Goal: Task Accomplishment & Management: Use online tool/utility

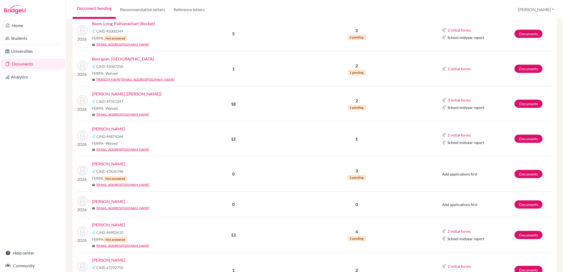
scroll to position [176, 0]
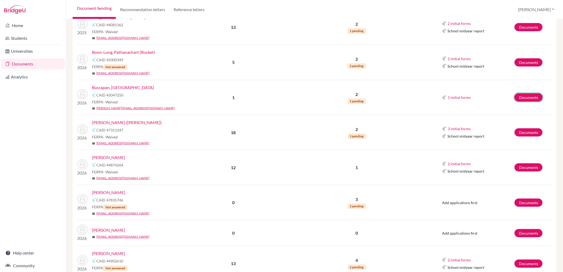
click at [521, 97] on link "Documents" at bounding box center [528, 97] width 28 height 8
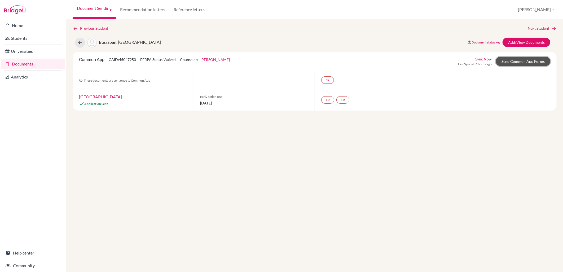
click at [512, 58] on link "Send Common App Forms" at bounding box center [523, 61] width 54 height 9
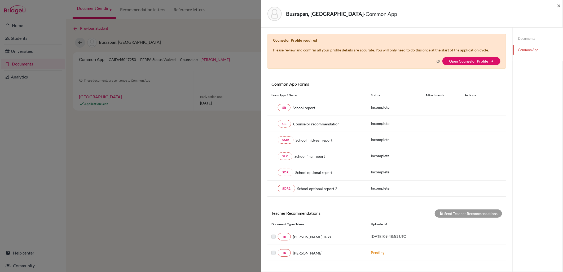
scroll to position [47, 0]
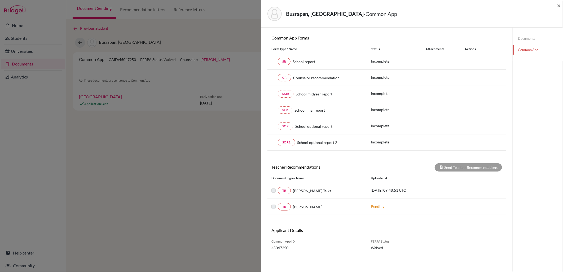
click at [518, 39] on link "Documents" at bounding box center [537, 38] width 50 height 9
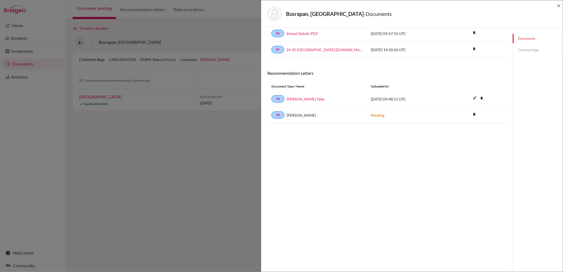
scroll to position [28, 0]
click at [297, 99] on link "Claire Talks" at bounding box center [305, 99] width 38 height 6
click at [558, 4] on span "×" at bounding box center [559, 6] width 4 height 8
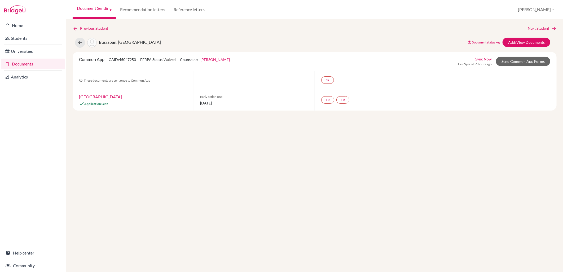
click at [98, 10] on link "Document Sending" at bounding box center [94, 9] width 43 height 19
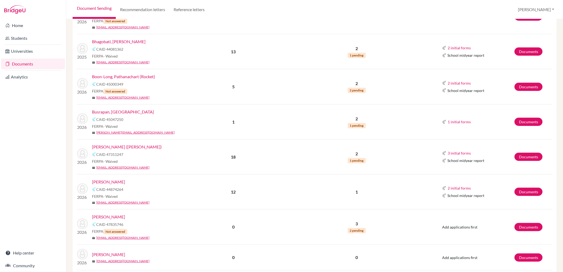
scroll to position [137, 0]
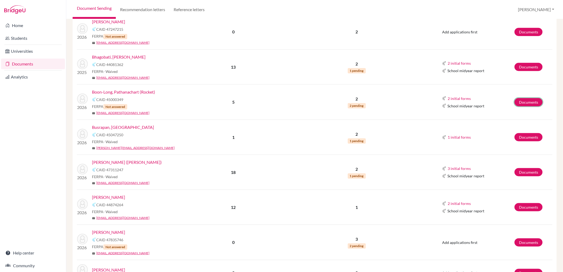
click at [530, 101] on link "Documents" at bounding box center [528, 102] width 28 height 8
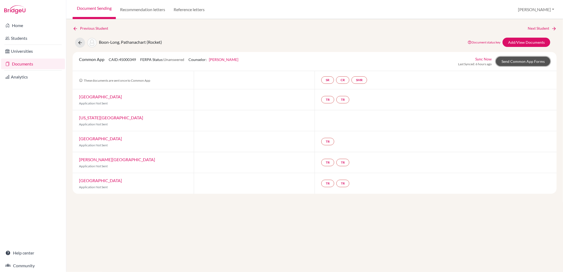
click at [537, 60] on link "Send Common App Forms" at bounding box center [523, 61] width 54 height 9
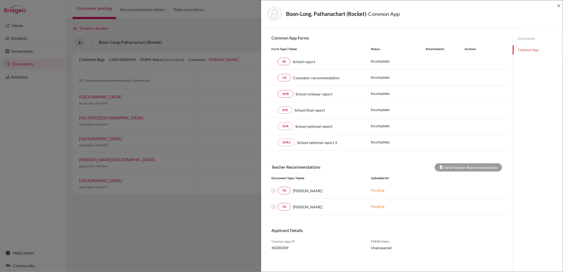
click at [520, 42] on link "Documents" at bounding box center [537, 38] width 50 height 9
